Goal: Check status: Check status

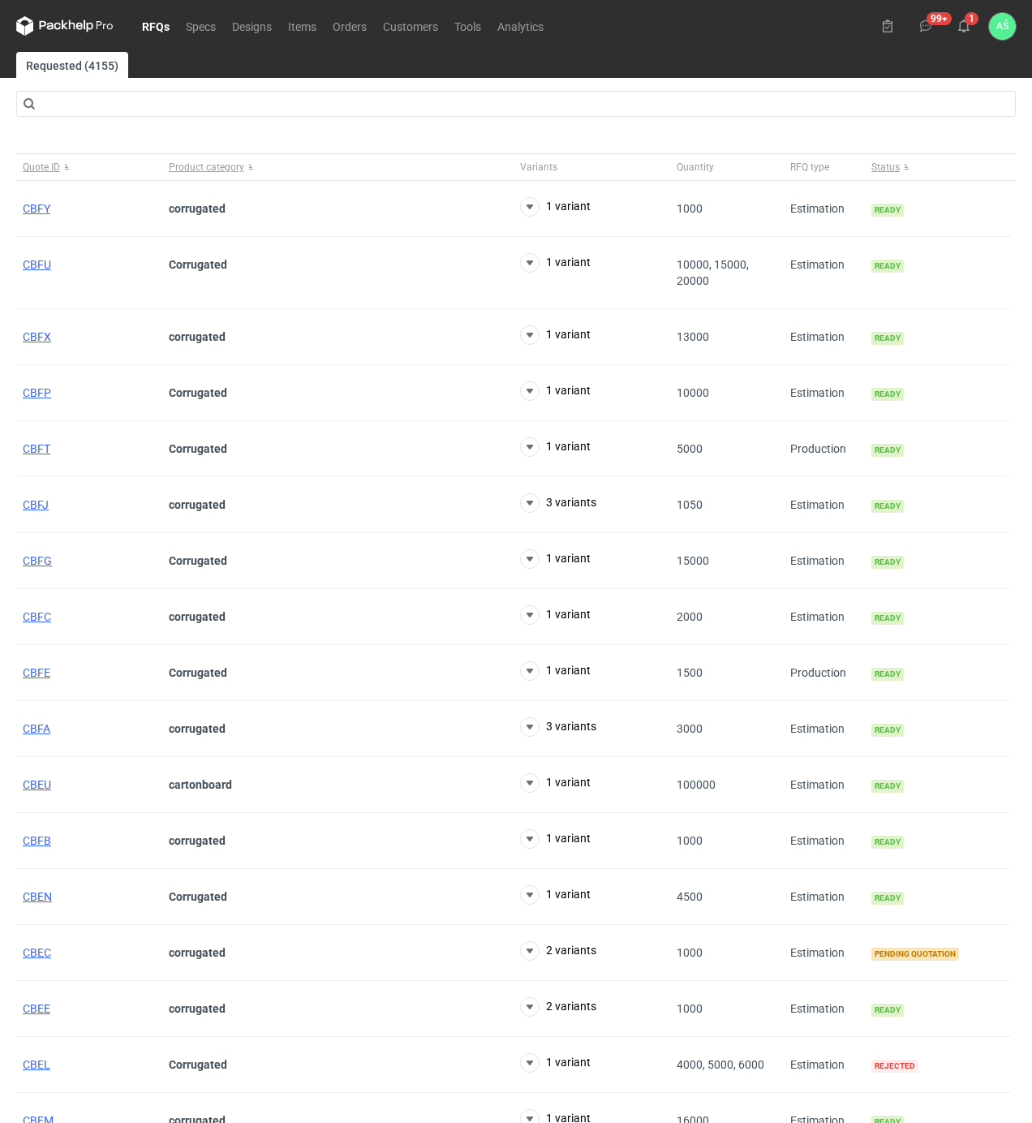
click at [150, 24] on link "RFQs" at bounding box center [156, 25] width 44 height 19
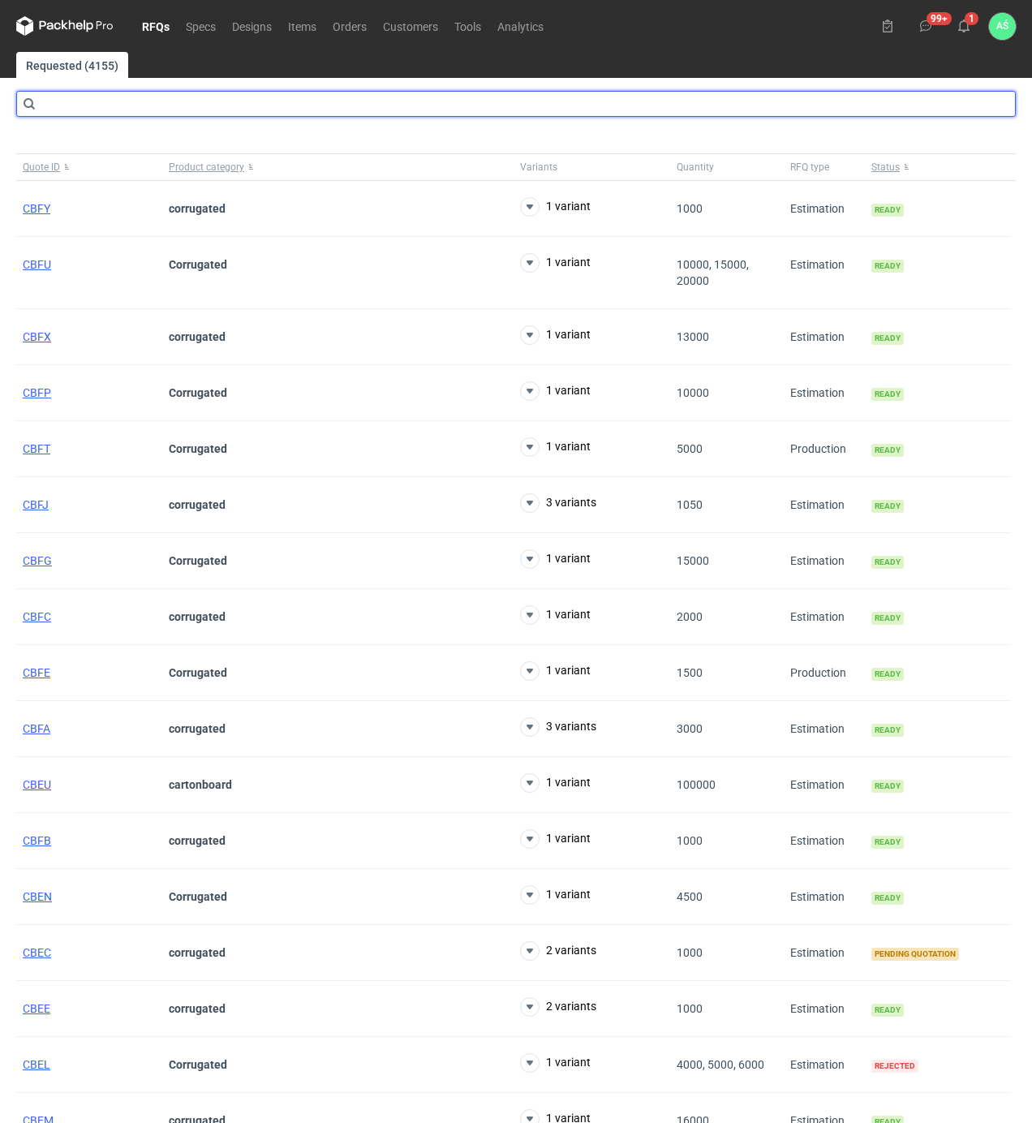
click at [130, 105] on input "text" at bounding box center [515, 104] width 999 height 26
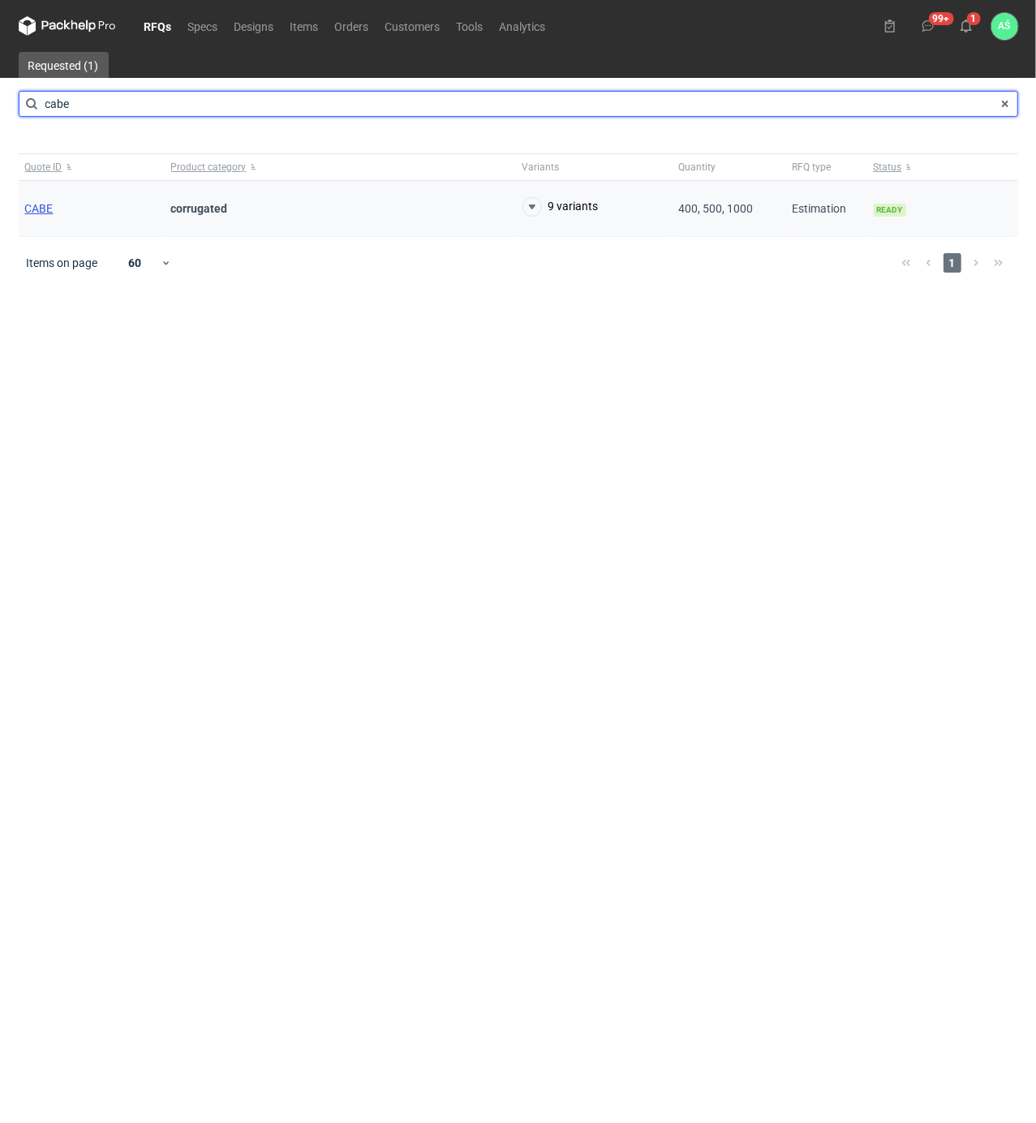
type input "cabe"
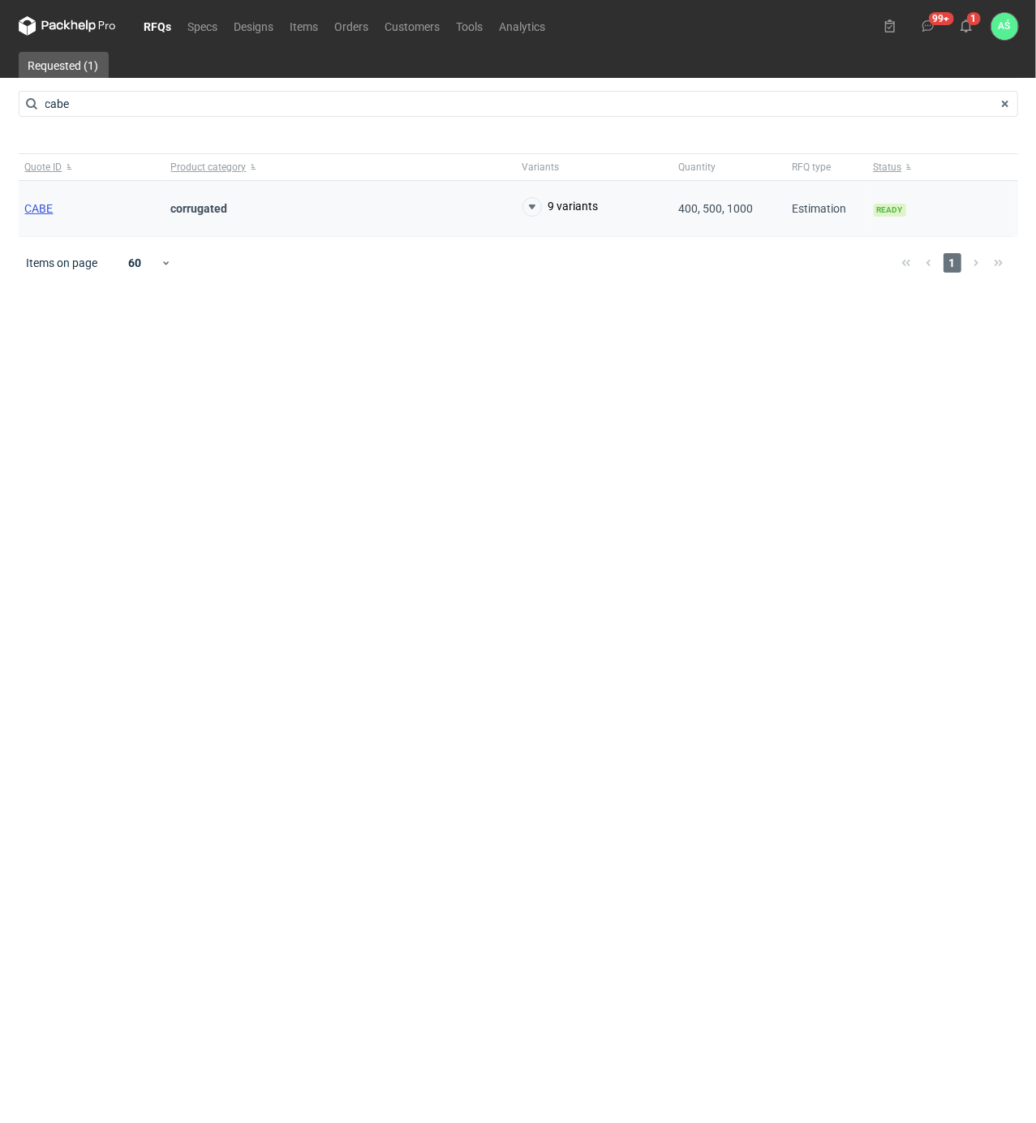
click at [31, 208] on span "CABE" at bounding box center [39, 208] width 28 height 13
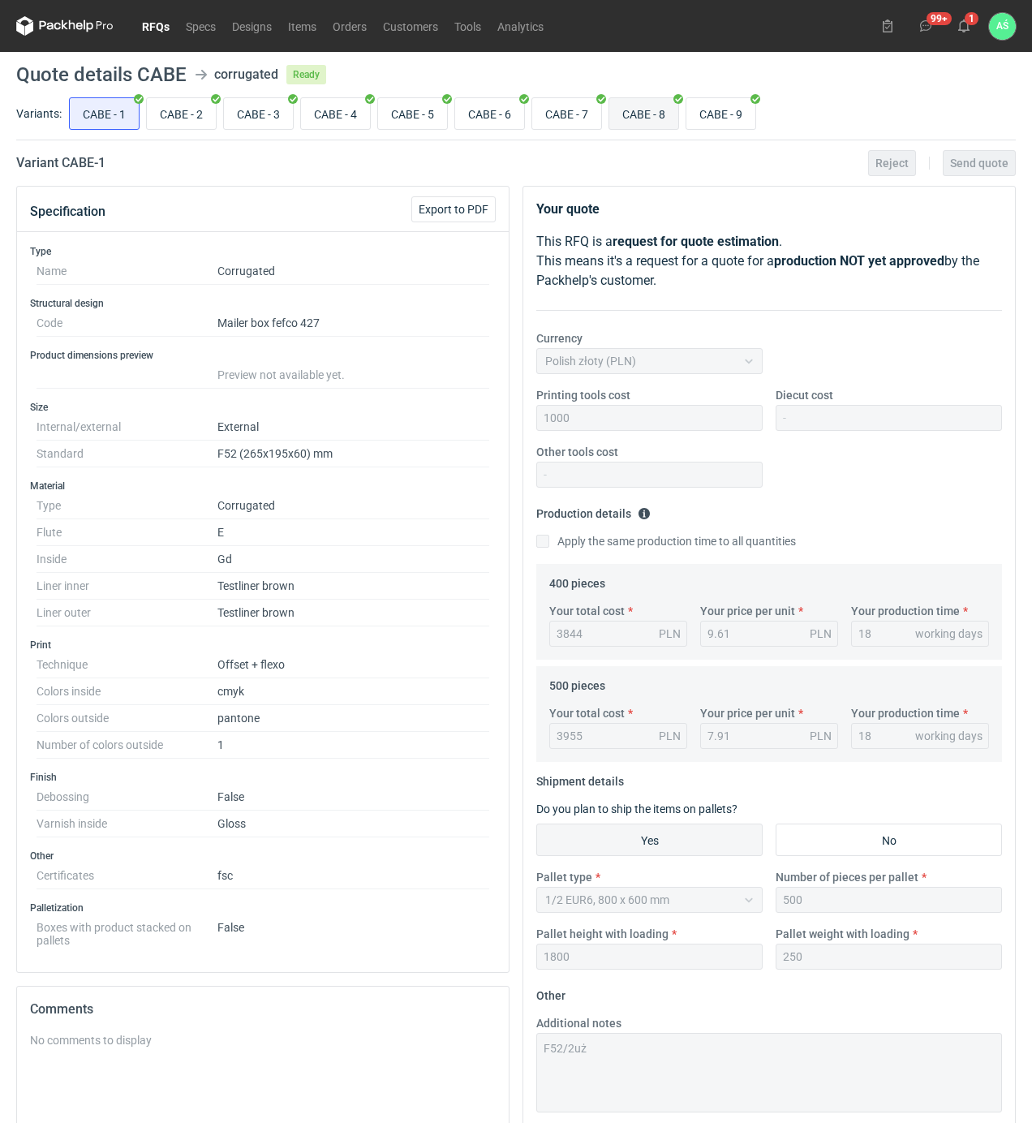
click at [649, 118] on input "CABE - 8" at bounding box center [643, 113] width 69 height 31
radio input "true"
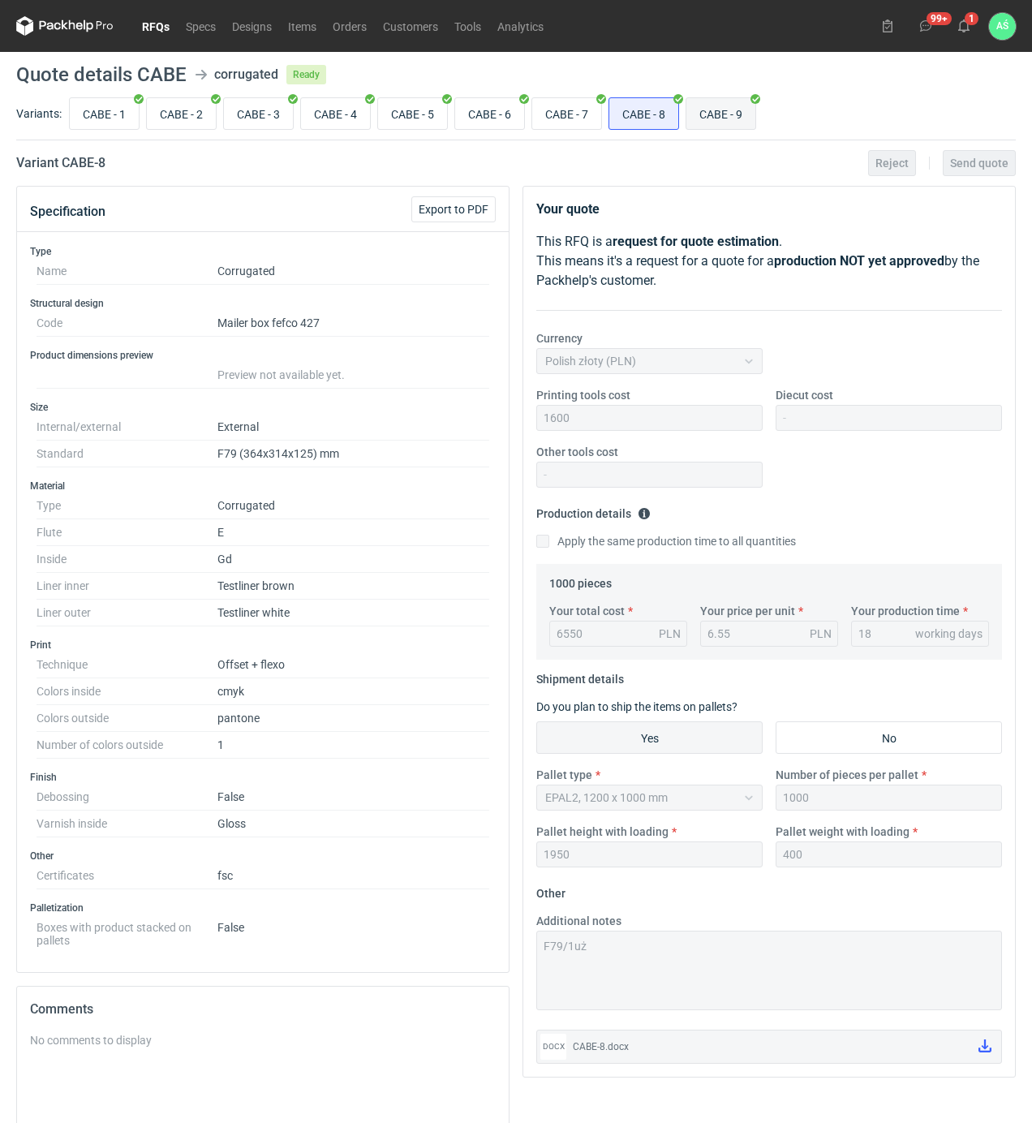
click at [717, 109] on input "CABE - 9" at bounding box center [720, 113] width 69 height 31
radio input "true"
click at [651, 110] on input "CABE - 8" at bounding box center [643, 113] width 69 height 31
radio input "true"
click at [727, 109] on input "CABE - 9" at bounding box center [720, 113] width 69 height 31
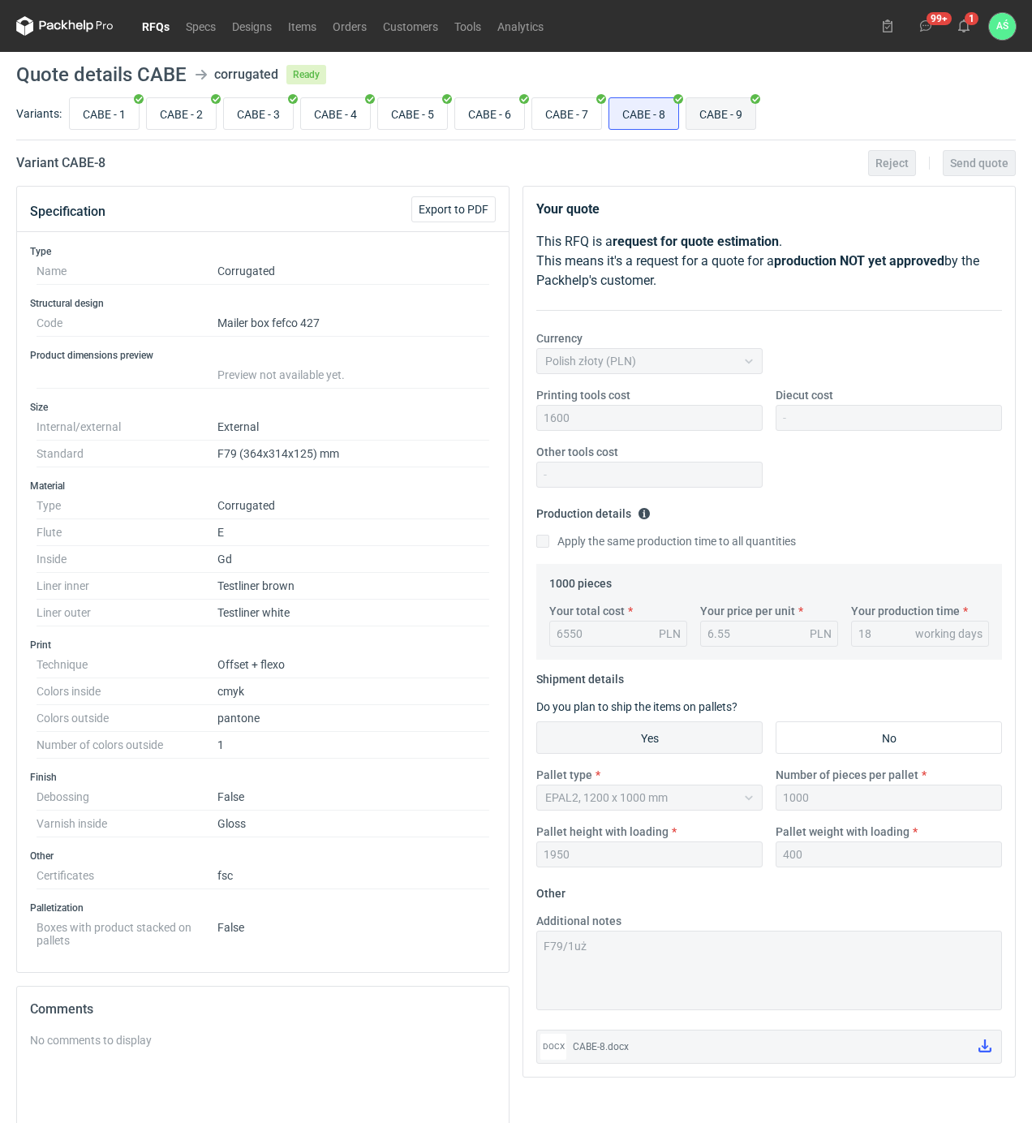
radio input "true"
click at [955, 28] on button "1" at bounding box center [964, 26] width 26 height 26
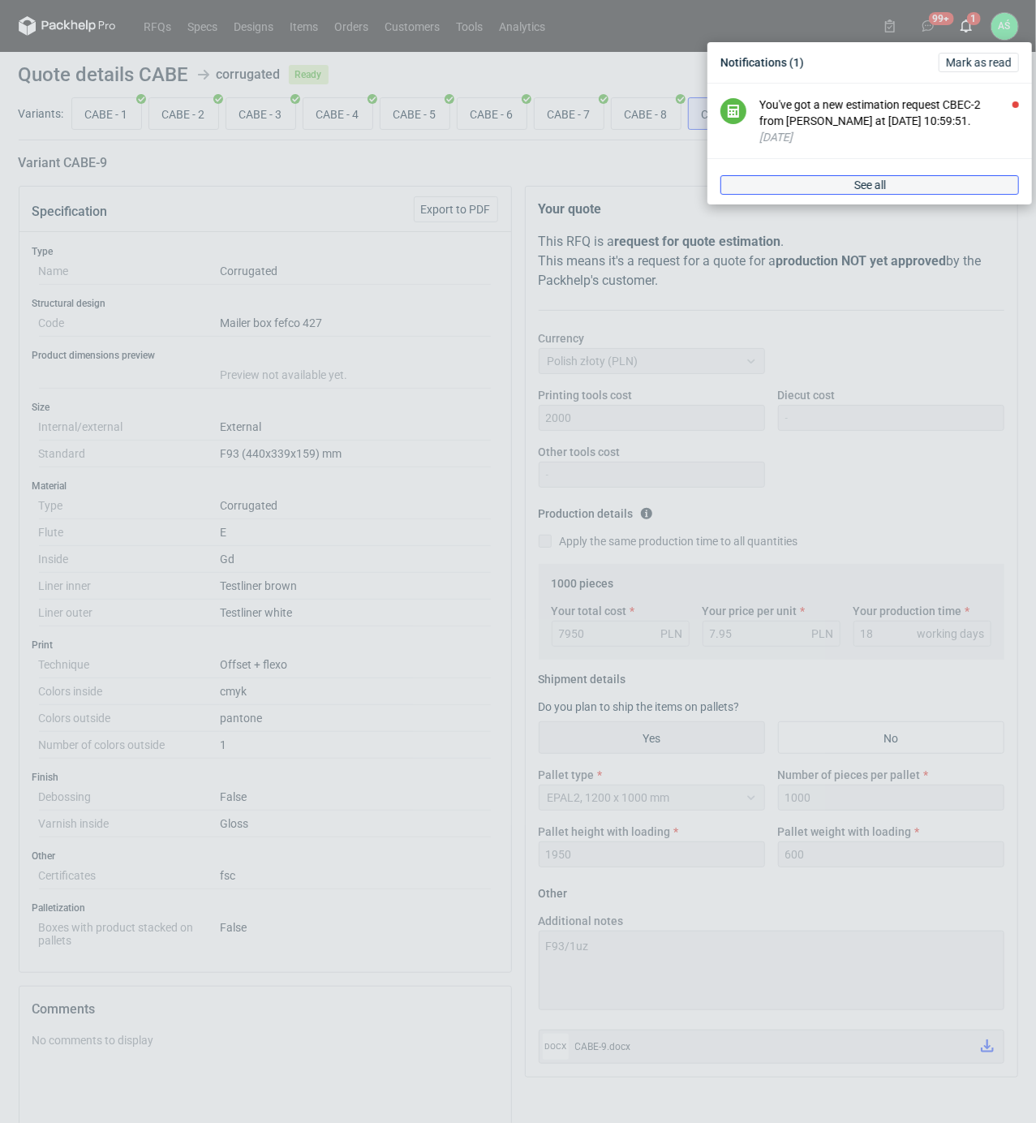
click at [877, 183] on span "See all" at bounding box center [870, 184] width 32 height 11
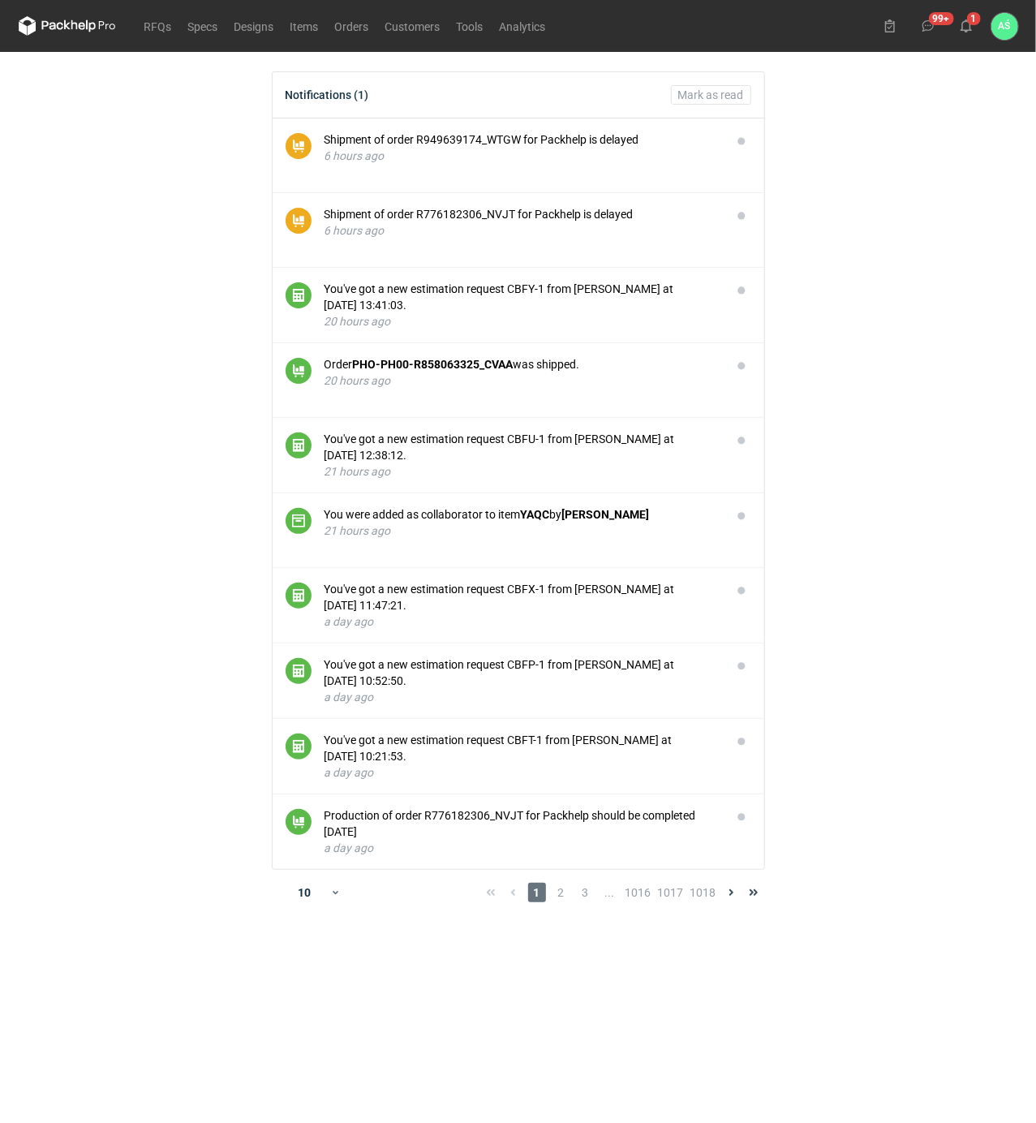
click at [891, 266] on main "Notifications (1) [PERSON_NAME] as read Shipment of order R949639174_WTGW for P…" at bounding box center [518, 587] width 1012 height 1071
click at [900, 241] on main "Notifications (1) [PERSON_NAME] as read Shipment of order R949639174_WTGW for P…" at bounding box center [518, 587] width 1012 height 1071
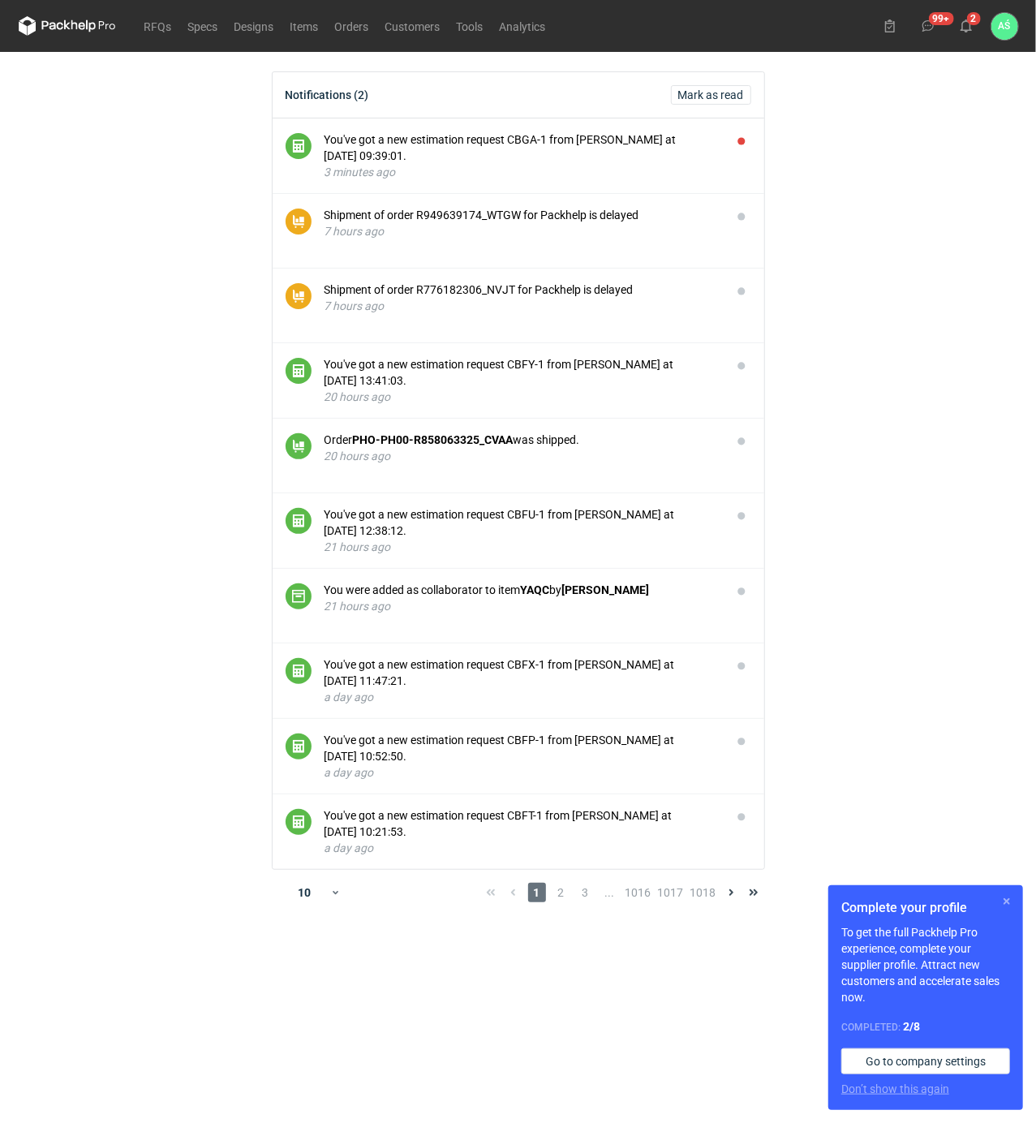
click at [1009, 899] on button "button" at bounding box center [1006, 901] width 19 height 19
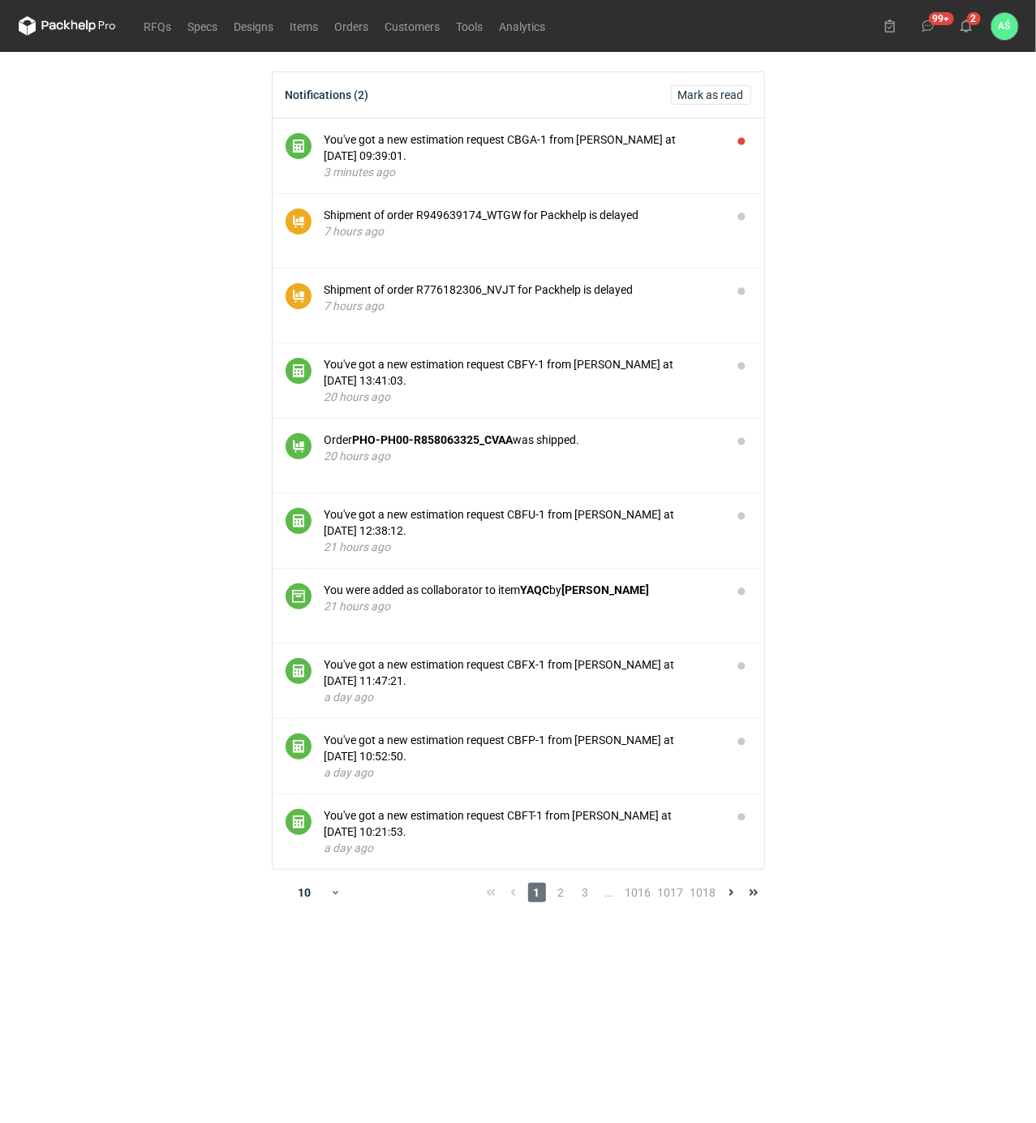
click at [900, 597] on main "Notifications (2) Mark as read You've got a new estimation request CBGA-1 from …" at bounding box center [518, 587] width 1012 height 1071
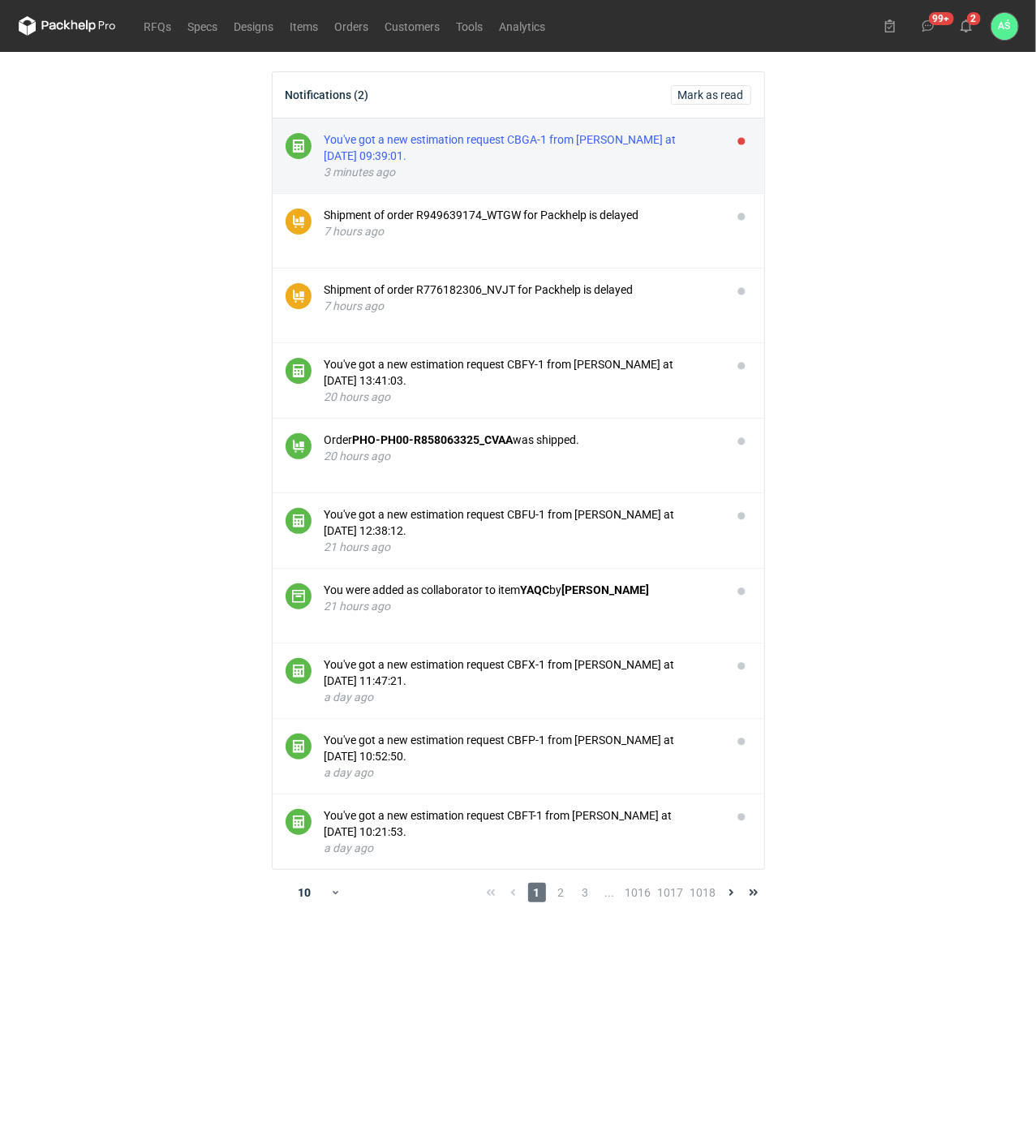
click at [539, 135] on div "You've got a new estimation request CBGA-1 from Klaudia Wiśniewska at 02 Sep 20…" at bounding box center [522, 147] width 394 height 32
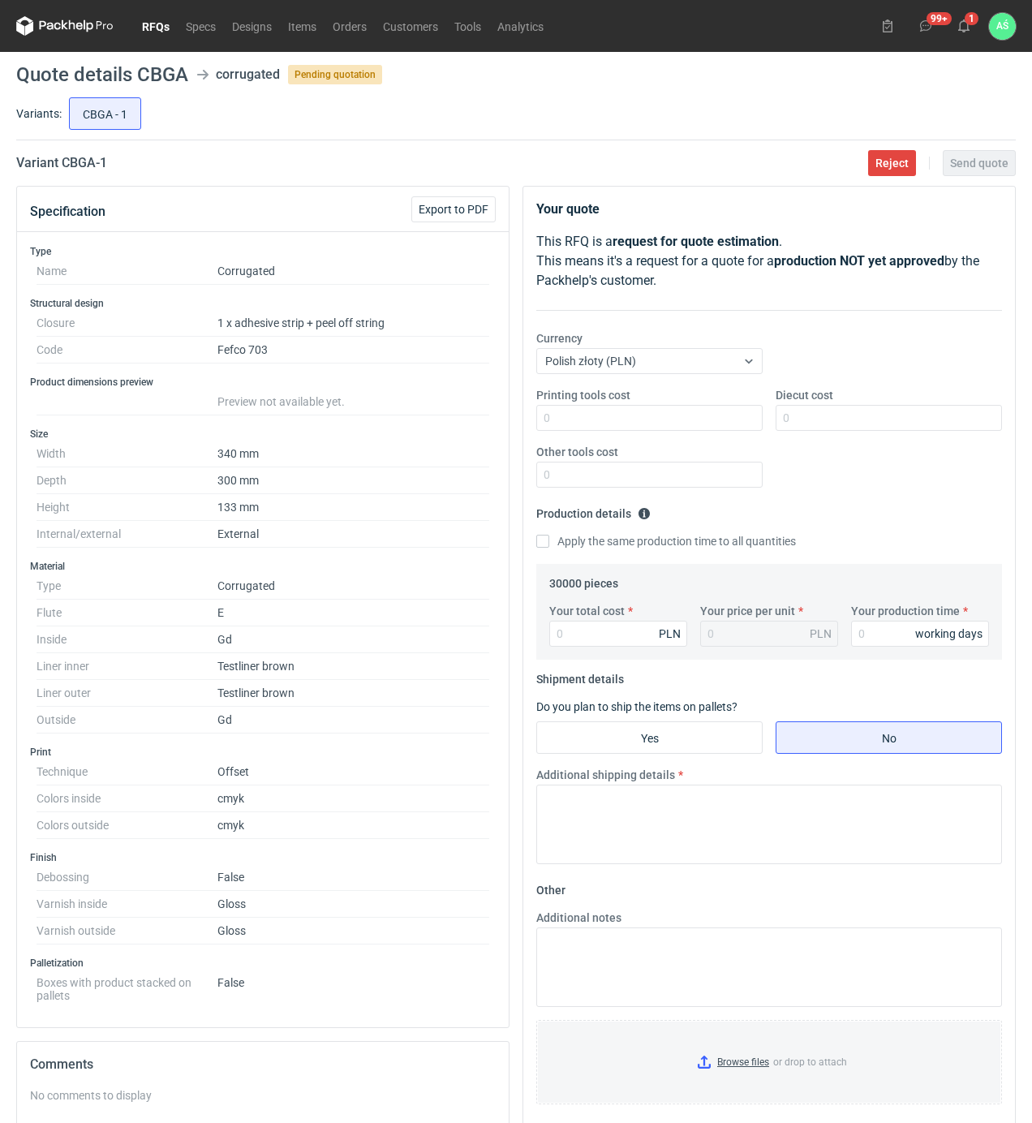
scroll to position [108, 0]
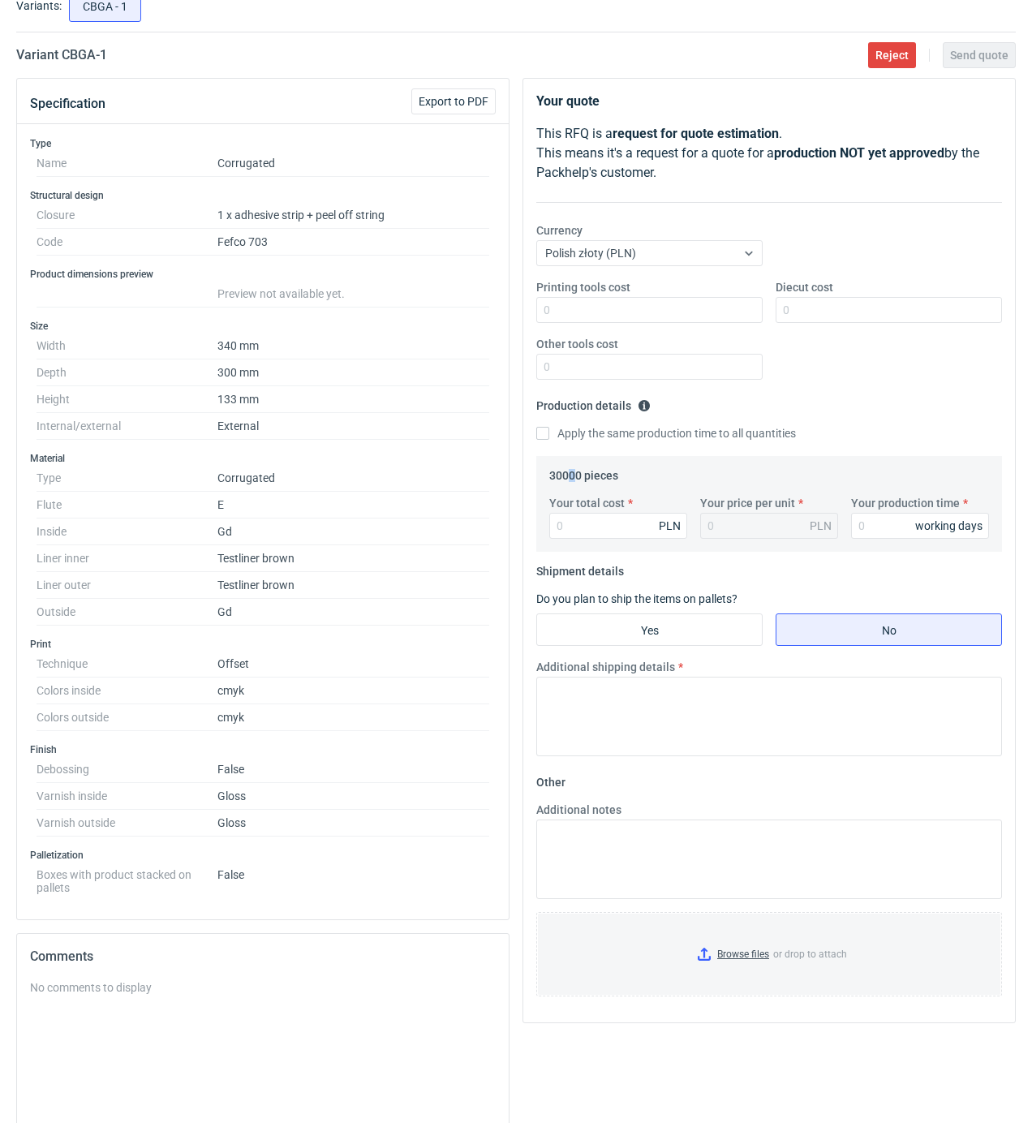
click at [573, 477] on legend "30000 pieces" at bounding box center [583, 471] width 69 height 19
